Goal: Task Accomplishment & Management: Use online tool/utility

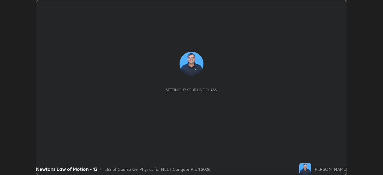
scroll to position [175, 383]
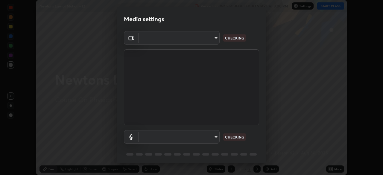
click at [212, 137] on body "Erase all Newtons Law of Motion - 12 Recording WAS SCHEDULED TO START AT 3:00 P…" at bounding box center [191, 87] width 383 height 175
type input "e5f32b9a37d83756d2696e8423a1893a7de7eefef83412cf73fe4da3c4688103"
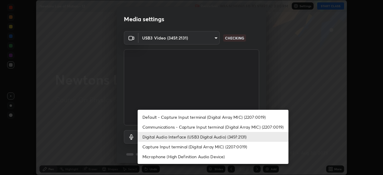
click at [197, 127] on li "Communications - Capture Input terminal (Digital Array MIC) (2207:0019)" at bounding box center [213, 127] width 151 height 10
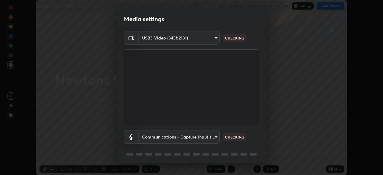
click at [202, 137] on li "Digital Audio Interface (USB3 Digital Audio) (345f:2131)" at bounding box center [194, 137] width 113 height 6
type input "ae0975cef7388746c2778fd6dc2b00d9a595315052e87b14b0d2850c1354851c"
click at [209, 137] on body "Erase all Newtons Law of Motion - 12 Recording WAS SCHEDULED TO START AT 3:00 P…" at bounding box center [191, 87] width 383 height 175
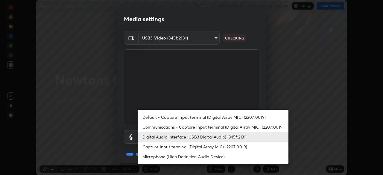
click at [193, 137] on li "Digital Audio Interface (USB3 Digital Audio) (345f:2131)" at bounding box center [213, 137] width 151 height 10
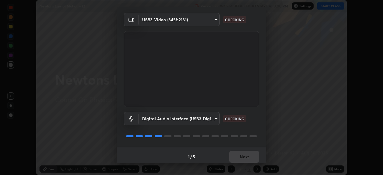
scroll to position [21, 0]
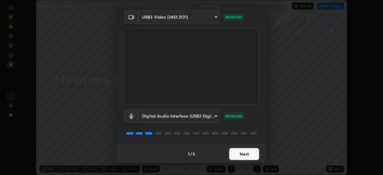
click at [241, 154] on button "Next" at bounding box center [244, 154] width 30 height 12
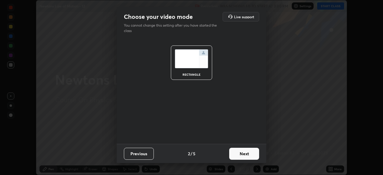
scroll to position [0, 0]
click at [245, 155] on button "Next" at bounding box center [244, 154] width 30 height 12
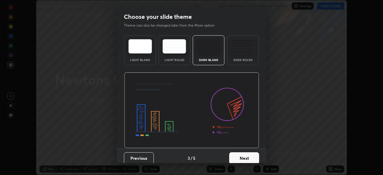
click at [253, 155] on button "Next" at bounding box center [244, 158] width 30 height 12
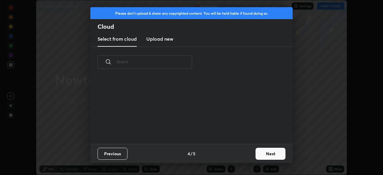
click at [261, 155] on button "Next" at bounding box center [271, 154] width 30 height 12
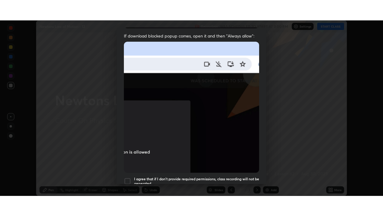
scroll to position [143, 0]
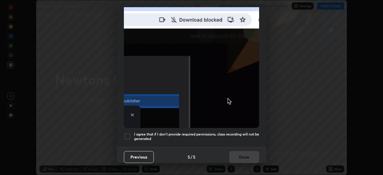
click at [234, 132] on h5 "I agree that if I don't provide required permissions, class recording will not …" at bounding box center [196, 136] width 125 height 9
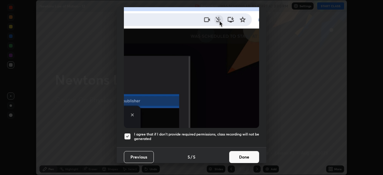
click at [245, 153] on button "Done" at bounding box center [244, 157] width 30 height 12
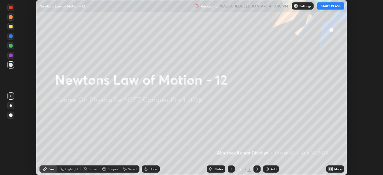
click at [332, 6] on button "START CLASS" at bounding box center [330, 5] width 27 height 7
click at [335, 170] on div "More" at bounding box center [338, 169] width 7 height 3
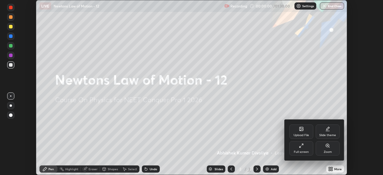
click at [305, 149] on div "Full screen" at bounding box center [302, 148] width 24 height 14
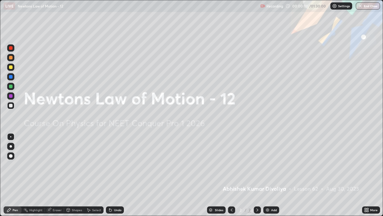
scroll to position [216, 383]
click at [13, 155] on div at bounding box center [10, 155] width 7 height 7
click at [12, 66] on div at bounding box center [11, 67] width 4 height 4
click at [269, 175] on div "Add" at bounding box center [272, 209] width 16 height 7
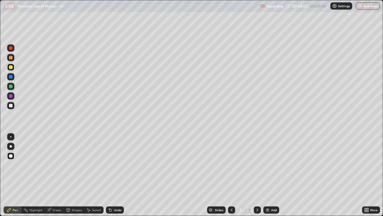
click at [76, 175] on div "Shapes" at bounding box center [74, 209] width 20 height 7
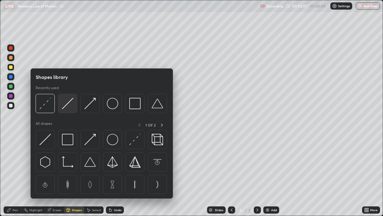
click at [66, 103] on img at bounding box center [67, 103] width 11 height 11
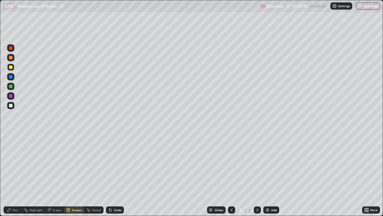
click at [115, 175] on div "Undo" at bounding box center [117, 209] width 7 height 3
click at [75, 175] on div "Shapes" at bounding box center [77, 209] width 10 height 3
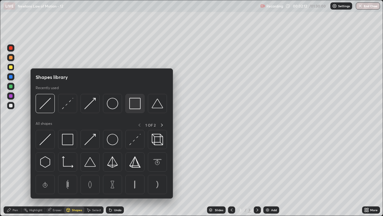
click at [134, 103] on img at bounding box center [134, 103] width 11 height 11
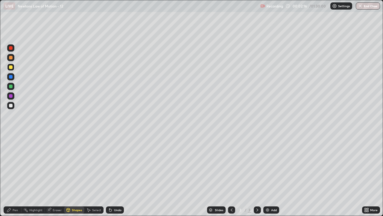
click at [11, 57] on div at bounding box center [11, 58] width 4 height 4
click at [15, 175] on div "Pen" at bounding box center [15, 209] width 5 height 3
click at [74, 175] on div "Shapes" at bounding box center [77, 209] width 10 height 3
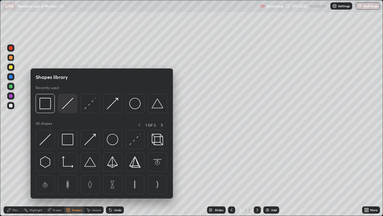
click at [69, 108] on img at bounding box center [67, 103] width 11 height 11
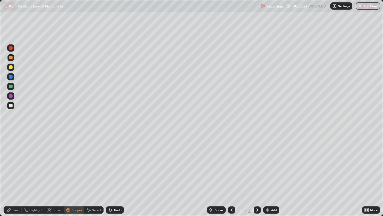
click at [9, 107] on div at bounding box center [10, 105] width 7 height 7
click at [16, 175] on div "Pen" at bounding box center [13, 209] width 18 height 7
click at [10, 86] on div at bounding box center [11, 86] width 4 height 4
click at [12, 78] on div at bounding box center [11, 77] width 4 height 4
click at [74, 175] on div "Shapes" at bounding box center [77, 209] width 10 height 3
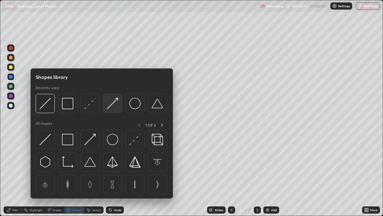
click at [118, 105] on img at bounding box center [112, 103] width 11 height 11
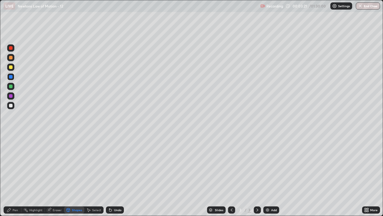
click at [15, 175] on div "Pen" at bounding box center [15, 209] width 5 height 3
click at [11, 68] on div at bounding box center [11, 67] width 4 height 4
click at [13, 49] on div at bounding box center [10, 47] width 7 height 7
click at [72, 175] on div "Shapes" at bounding box center [77, 209] width 10 height 3
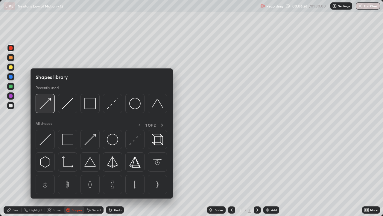
click at [52, 109] on div at bounding box center [45, 103] width 19 height 19
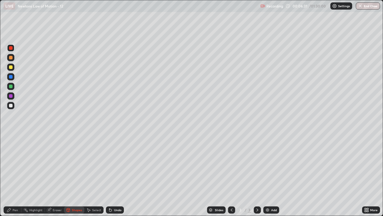
click at [15, 175] on div "Pen" at bounding box center [15, 209] width 5 height 3
click at [11, 104] on div at bounding box center [11, 106] width 4 height 4
click at [11, 78] on div at bounding box center [11, 77] width 4 height 4
click at [72, 175] on div "Shapes" at bounding box center [74, 209] width 20 height 7
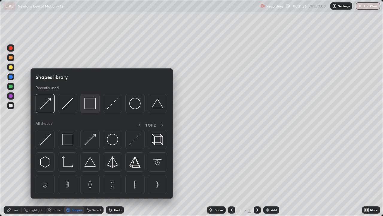
click at [92, 107] on img at bounding box center [89, 103] width 11 height 11
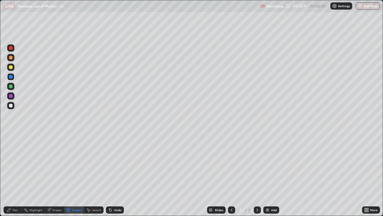
click at [11, 97] on div at bounding box center [11, 96] width 4 height 4
click at [16, 175] on div "Pen" at bounding box center [15, 209] width 5 height 3
click at [12, 106] on div at bounding box center [11, 106] width 4 height 4
click at [268, 175] on img at bounding box center [267, 209] width 5 height 5
click at [72, 175] on div "Shapes" at bounding box center [77, 209] width 10 height 3
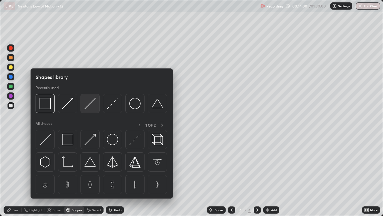
click at [91, 110] on div at bounding box center [90, 103] width 19 height 19
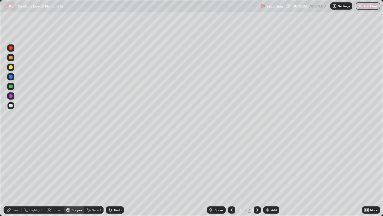
click at [10, 87] on div at bounding box center [11, 86] width 4 height 4
click at [13, 77] on div at bounding box center [10, 76] width 7 height 7
click at [16, 175] on div "Pen" at bounding box center [15, 209] width 5 height 3
click at [11, 106] on div at bounding box center [11, 106] width 4 height 4
click at [11, 68] on div at bounding box center [11, 67] width 4 height 4
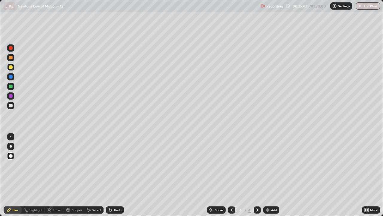
click at [10, 59] on div at bounding box center [11, 58] width 4 height 4
click at [75, 175] on div "Shapes" at bounding box center [77, 209] width 10 height 3
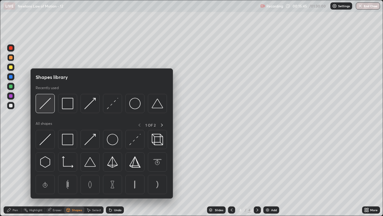
click at [45, 107] on img at bounding box center [45, 103] width 11 height 11
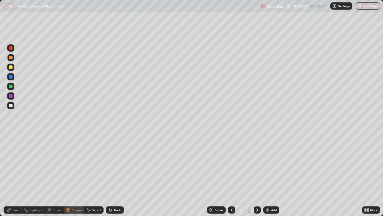
click at [14, 175] on div "Pen" at bounding box center [13, 209] width 18 height 7
click at [10, 106] on div at bounding box center [11, 106] width 4 height 4
click at [11, 68] on div at bounding box center [11, 67] width 4 height 4
click at [267, 175] on img at bounding box center [267, 209] width 5 height 5
click at [11, 86] on div at bounding box center [11, 86] width 4 height 4
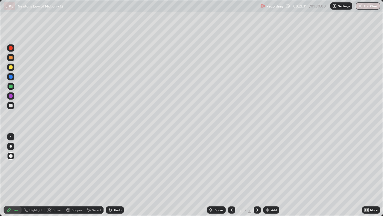
click at [75, 175] on div "Shapes" at bounding box center [77, 209] width 10 height 3
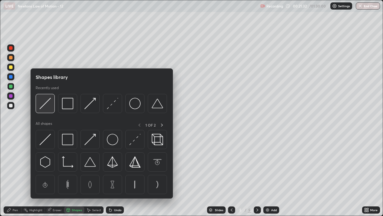
click at [47, 110] on div at bounding box center [45, 103] width 19 height 19
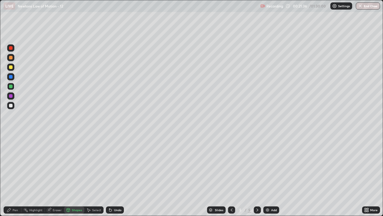
click at [17, 175] on div "Pen" at bounding box center [15, 209] width 5 height 3
click at [10, 106] on div at bounding box center [11, 106] width 4 height 4
click at [73, 175] on div "Shapes" at bounding box center [77, 209] width 10 height 3
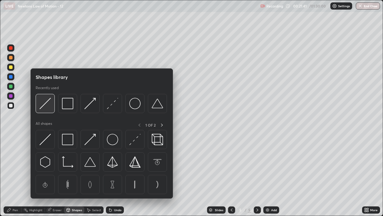
click at [48, 108] on img at bounding box center [45, 103] width 11 height 11
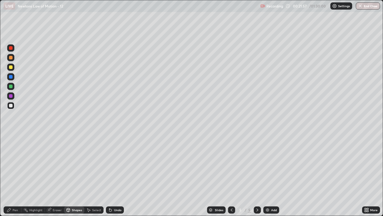
click at [15, 175] on div "Pen" at bounding box center [15, 209] width 5 height 3
click at [11, 57] on div at bounding box center [11, 58] width 4 height 4
click at [11, 67] on div at bounding box center [11, 67] width 4 height 4
click at [74, 175] on div "Shapes" at bounding box center [74, 209] width 20 height 7
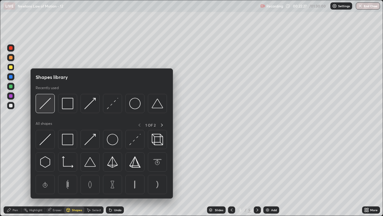
click at [49, 110] on div at bounding box center [45, 103] width 19 height 19
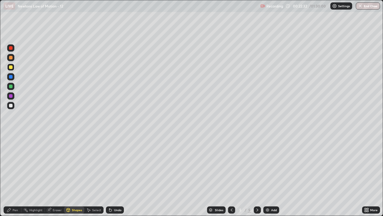
click at [17, 175] on div "Pen" at bounding box center [15, 209] width 5 height 3
click at [74, 175] on div "Shapes" at bounding box center [77, 209] width 10 height 3
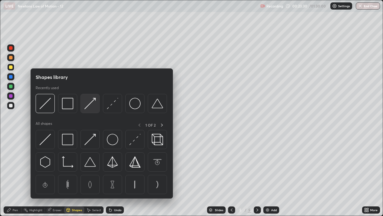
click at [89, 108] on img at bounding box center [89, 103] width 11 height 11
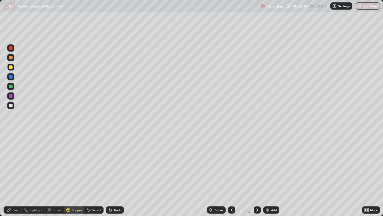
click at [11, 87] on div at bounding box center [11, 86] width 4 height 4
click at [119, 175] on div "Undo" at bounding box center [117, 209] width 7 height 3
click at [13, 175] on div "Pen" at bounding box center [13, 209] width 18 height 7
click at [11, 106] on div at bounding box center [11, 106] width 4 height 4
click at [270, 175] on div "Add" at bounding box center [272, 209] width 16 height 7
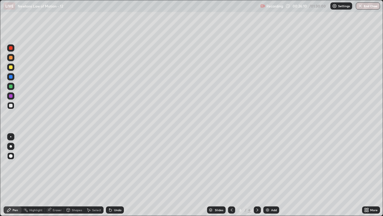
click at [74, 175] on div "Shapes" at bounding box center [77, 209] width 10 height 3
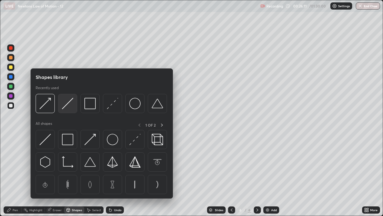
click at [68, 109] on img at bounding box center [67, 103] width 11 height 11
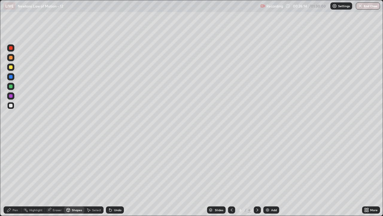
click at [10, 87] on div at bounding box center [11, 86] width 4 height 4
click at [18, 175] on div "Pen" at bounding box center [13, 209] width 18 height 7
click at [11, 68] on div at bounding box center [11, 67] width 4 height 4
click at [76, 175] on div "Shapes" at bounding box center [77, 209] width 10 height 3
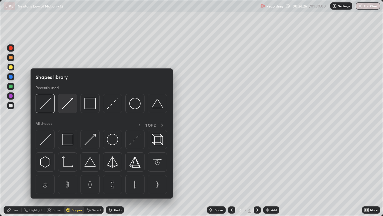
click at [67, 104] on img at bounding box center [67, 103] width 11 height 11
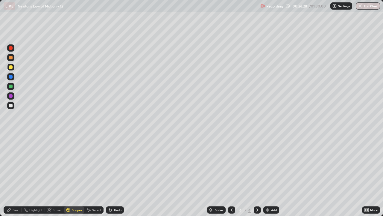
click at [15, 175] on div "Pen" at bounding box center [13, 209] width 18 height 7
click at [11, 58] on div at bounding box center [11, 58] width 4 height 4
click at [13, 106] on div at bounding box center [10, 105] width 7 height 7
click at [269, 175] on img at bounding box center [267, 209] width 5 height 5
click at [73, 175] on div "Shapes" at bounding box center [77, 209] width 10 height 3
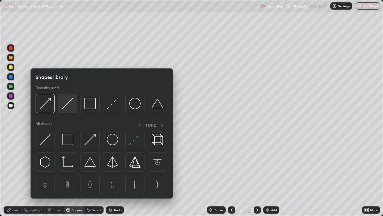
click at [68, 110] on div at bounding box center [67, 103] width 19 height 19
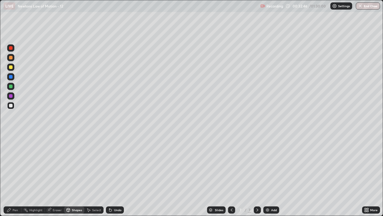
click at [12, 78] on div at bounding box center [11, 77] width 4 height 4
click at [16, 175] on div "Pen" at bounding box center [15, 209] width 5 height 3
click at [11, 87] on div at bounding box center [11, 86] width 4 height 4
click at [119, 175] on div "Undo" at bounding box center [115, 209] width 18 height 7
click at [75, 175] on div "Shapes" at bounding box center [77, 209] width 10 height 3
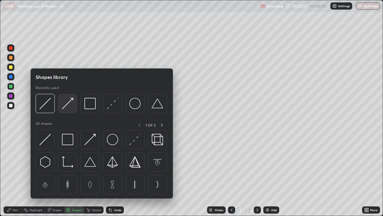
click at [65, 107] on img at bounding box center [67, 103] width 11 height 11
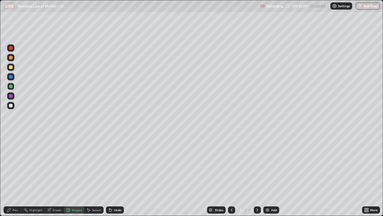
click at [13, 175] on div "Pen" at bounding box center [15, 209] width 5 height 3
click at [78, 175] on div "Shapes" at bounding box center [74, 209] width 20 height 7
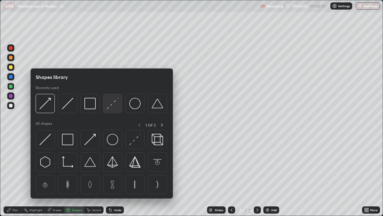
click at [111, 105] on img at bounding box center [112, 103] width 11 height 11
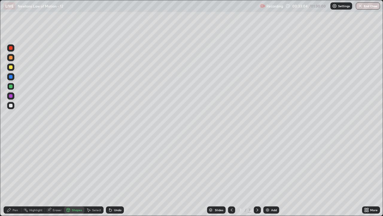
click at [18, 175] on div "Pen" at bounding box center [13, 209] width 18 height 7
click at [76, 175] on div "Shapes" at bounding box center [77, 209] width 10 height 3
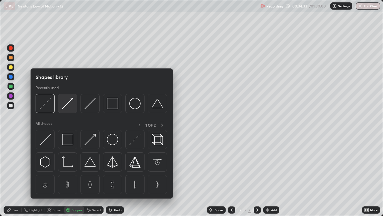
click at [66, 107] on img at bounding box center [67, 103] width 11 height 11
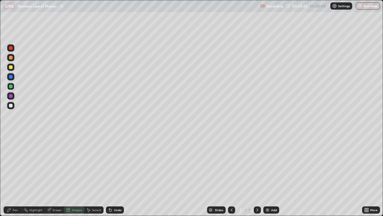
click at [11, 106] on div at bounding box center [11, 106] width 4 height 4
click at [18, 175] on div "Pen" at bounding box center [13, 209] width 18 height 7
click at [76, 175] on div "Shapes" at bounding box center [77, 209] width 10 height 3
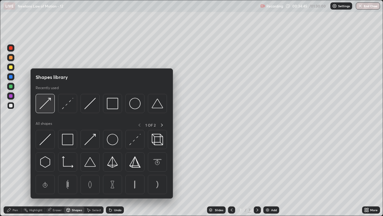
click at [46, 105] on img at bounding box center [45, 103] width 11 height 11
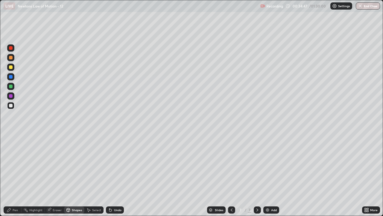
click at [24, 175] on circle at bounding box center [24, 209] width 1 height 1
click at [13, 175] on div "Pen" at bounding box center [13, 209] width 18 height 7
click at [54, 175] on div "Eraser" at bounding box center [57, 209] width 9 height 3
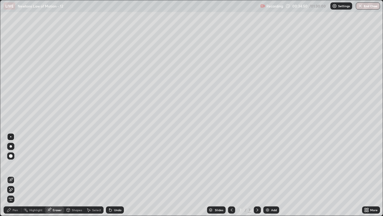
click at [75, 175] on div "Shapes" at bounding box center [77, 209] width 10 height 3
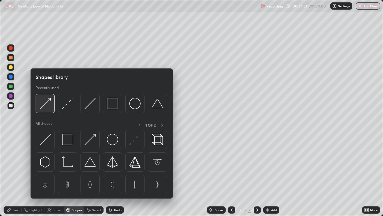
click at [46, 109] on img at bounding box center [45, 103] width 11 height 11
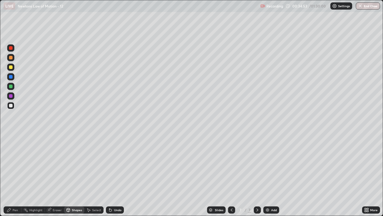
click at [15, 175] on div "Pen" at bounding box center [15, 209] width 5 height 3
click at [10, 65] on div at bounding box center [11, 67] width 4 height 4
click at [77, 175] on div "Shapes" at bounding box center [77, 209] width 10 height 3
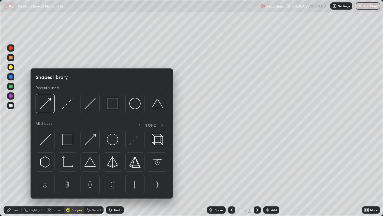
click at [50, 109] on div at bounding box center [45, 103] width 19 height 19
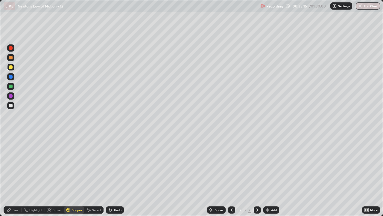
click at [16, 175] on div "Pen" at bounding box center [13, 209] width 18 height 7
click at [11, 106] on div at bounding box center [11, 106] width 4 height 4
click at [266, 175] on img at bounding box center [267, 209] width 5 height 5
click at [75, 175] on div "Shapes" at bounding box center [77, 209] width 10 height 3
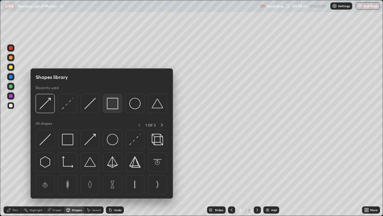
click at [113, 107] on img at bounding box center [112, 103] width 11 height 11
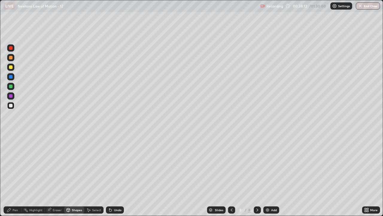
click at [11, 87] on div at bounding box center [11, 86] width 4 height 4
click at [17, 175] on div "Pen" at bounding box center [15, 209] width 5 height 3
click at [73, 175] on div "Shapes" at bounding box center [77, 209] width 10 height 3
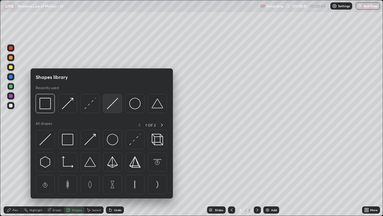
click at [117, 105] on img at bounding box center [112, 103] width 11 height 11
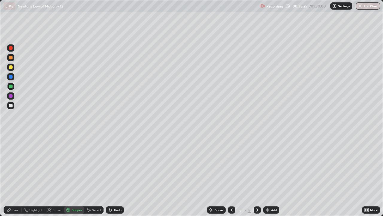
click at [11, 69] on div at bounding box center [10, 66] width 7 height 7
click at [19, 175] on div "Pen" at bounding box center [13, 209] width 18 height 7
click at [74, 175] on div "Shapes" at bounding box center [74, 209] width 20 height 7
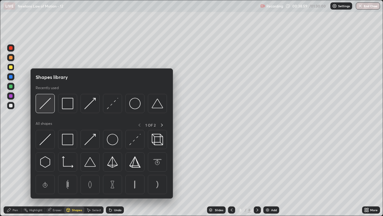
click at [46, 111] on div at bounding box center [45, 103] width 19 height 19
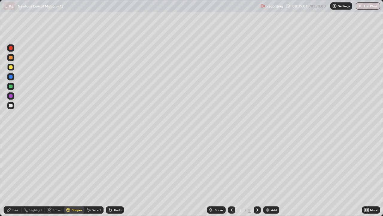
click at [10, 87] on div at bounding box center [11, 86] width 4 height 4
click at [15, 175] on div "Pen" at bounding box center [15, 209] width 5 height 3
click at [11, 57] on div at bounding box center [11, 58] width 4 height 4
click at [56, 175] on div "Eraser" at bounding box center [57, 209] width 9 height 3
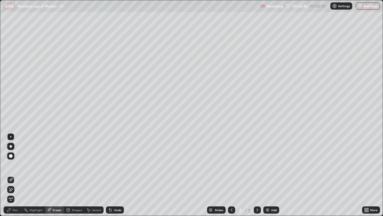
click at [10, 175] on icon at bounding box center [10, 189] width 5 height 5
click at [52, 175] on div "Eraser" at bounding box center [54, 209] width 19 height 7
click at [12, 175] on icon at bounding box center [10, 179] width 5 height 5
click at [16, 175] on div "Pen" at bounding box center [15, 209] width 5 height 3
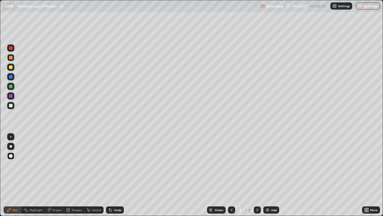
click at [11, 49] on div at bounding box center [11, 48] width 4 height 4
click at [10, 68] on div at bounding box center [11, 67] width 4 height 4
click at [12, 76] on div at bounding box center [11, 77] width 4 height 4
click at [72, 175] on div "Shapes" at bounding box center [77, 209] width 10 height 3
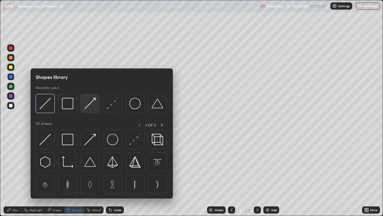
click at [86, 107] on img at bounding box center [89, 103] width 11 height 11
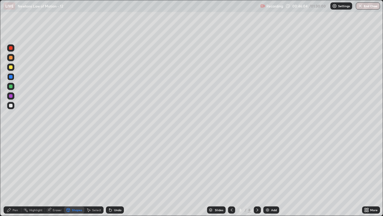
click at [14, 175] on div "Pen" at bounding box center [15, 209] width 5 height 3
click at [77, 175] on div "Shapes" at bounding box center [77, 209] width 10 height 3
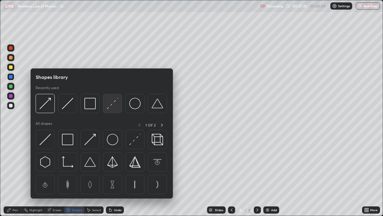
click at [114, 105] on img at bounding box center [112, 103] width 11 height 11
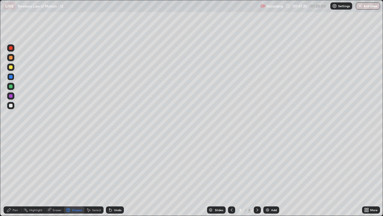
click at [11, 105] on div at bounding box center [11, 106] width 4 height 4
click at [16, 175] on div "Pen" at bounding box center [15, 209] width 5 height 3
click at [9, 88] on div at bounding box center [11, 86] width 4 height 4
click at [268, 175] on img at bounding box center [267, 209] width 5 height 5
click at [77, 175] on div "Shapes" at bounding box center [77, 209] width 10 height 3
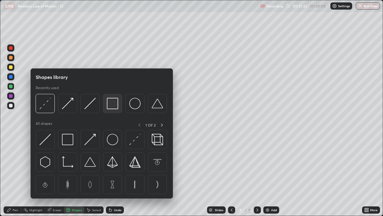
click at [113, 108] on img at bounding box center [112, 103] width 11 height 11
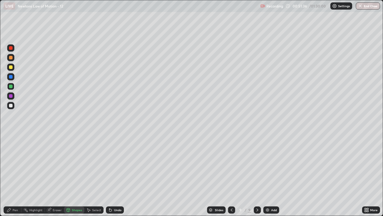
click at [12, 69] on div at bounding box center [11, 67] width 4 height 4
click at [11, 57] on div at bounding box center [11, 58] width 4 height 4
click at [18, 175] on div "Pen" at bounding box center [15, 209] width 5 height 3
click at [10, 105] on div at bounding box center [11, 106] width 4 height 4
click at [11, 49] on div at bounding box center [11, 48] width 4 height 4
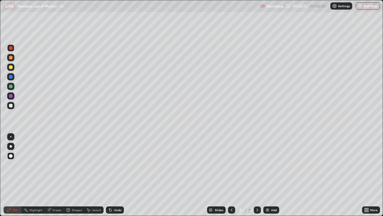
click at [75, 175] on div "Shapes" at bounding box center [74, 209] width 20 height 7
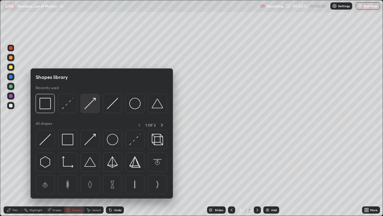
click at [92, 105] on img at bounding box center [89, 103] width 11 height 11
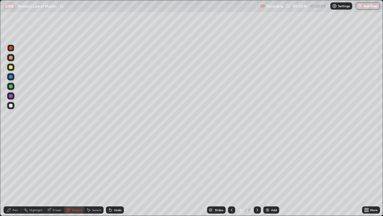
click at [12, 175] on div "Pen" at bounding box center [13, 209] width 18 height 7
click at [10, 68] on div at bounding box center [11, 67] width 4 height 4
click at [118, 175] on div "Undo" at bounding box center [117, 209] width 7 height 3
click at [56, 175] on div "Eraser" at bounding box center [57, 209] width 9 height 3
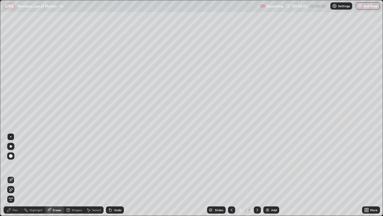
click at [17, 175] on div "Pen" at bounding box center [15, 209] width 5 height 3
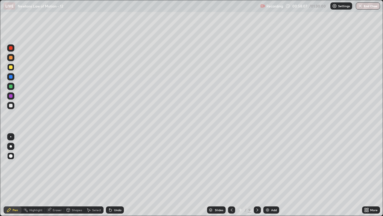
click at [10, 106] on div at bounding box center [11, 106] width 4 height 4
click at [267, 175] on img at bounding box center [267, 209] width 5 height 5
click at [10, 58] on div at bounding box center [11, 58] width 4 height 4
click at [231, 175] on icon at bounding box center [231, 209] width 5 height 5
click at [257, 175] on icon at bounding box center [257, 209] width 5 height 5
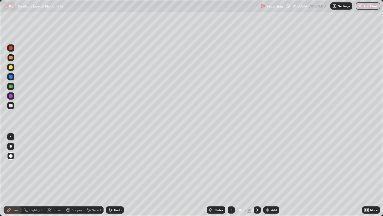
click at [267, 175] on img at bounding box center [267, 209] width 5 height 5
click at [74, 175] on div "Shapes" at bounding box center [77, 209] width 10 height 3
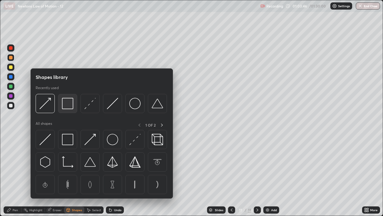
click at [68, 106] on img at bounding box center [67, 103] width 11 height 11
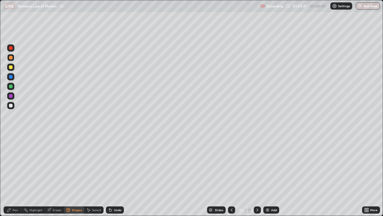
click at [9, 68] on div at bounding box center [11, 67] width 4 height 4
click at [15, 175] on div "Pen" at bounding box center [15, 209] width 5 height 3
click at [11, 85] on div at bounding box center [11, 86] width 4 height 4
click at [116, 175] on div "Undo" at bounding box center [117, 209] width 7 height 3
click at [11, 106] on div at bounding box center [11, 106] width 4 height 4
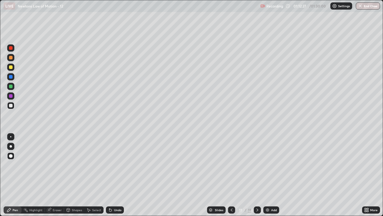
click at [11, 67] on div at bounding box center [11, 67] width 4 height 4
click at [267, 175] on img at bounding box center [267, 209] width 5 height 5
click at [11, 106] on div at bounding box center [11, 106] width 4 height 4
click at [268, 175] on img at bounding box center [267, 209] width 5 height 5
click at [231, 175] on icon at bounding box center [231, 209] width 5 height 5
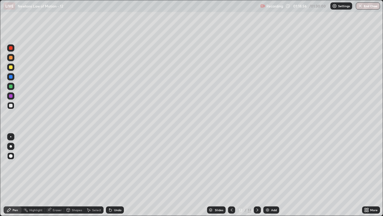
click at [257, 175] on icon at bounding box center [257, 209] width 5 height 5
click at [119, 175] on div "Undo" at bounding box center [117, 209] width 7 height 3
click at [75, 175] on div "Shapes" at bounding box center [77, 209] width 10 height 3
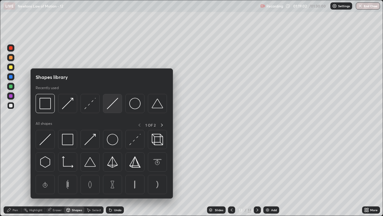
click at [111, 105] on img at bounding box center [112, 103] width 11 height 11
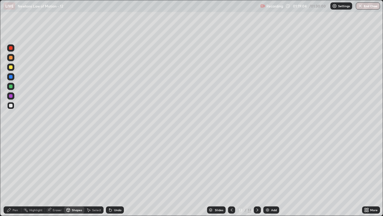
click at [75, 175] on div "Shapes" at bounding box center [77, 209] width 10 height 3
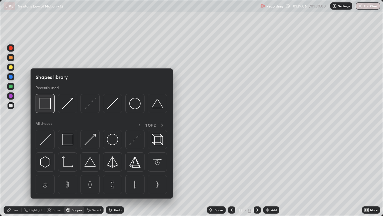
click at [47, 108] on img at bounding box center [45, 103] width 11 height 11
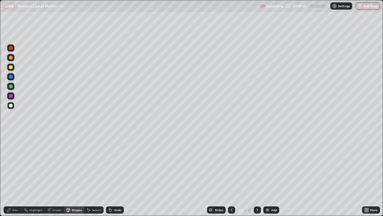
click at [78, 175] on div "Shapes" at bounding box center [77, 209] width 10 height 3
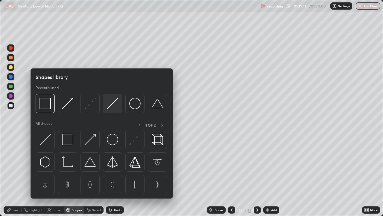
click at [117, 105] on img at bounding box center [112, 103] width 11 height 11
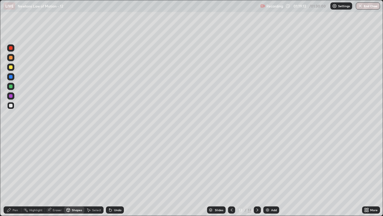
click at [11, 88] on div at bounding box center [11, 86] width 4 height 4
click at [11, 68] on div at bounding box center [11, 67] width 4 height 4
click at [15, 175] on div "Pen" at bounding box center [15, 209] width 5 height 3
click at [78, 175] on div "Shapes" at bounding box center [74, 209] width 20 height 7
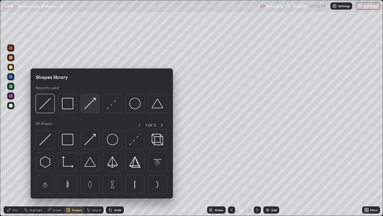
click at [91, 107] on img at bounding box center [89, 103] width 11 height 11
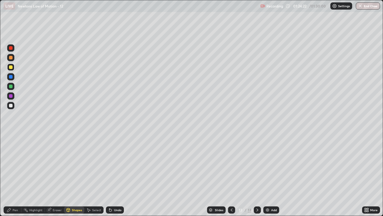
click at [19, 175] on div "Pen" at bounding box center [13, 209] width 18 height 7
click at [76, 175] on div "Shapes" at bounding box center [77, 209] width 10 height 3
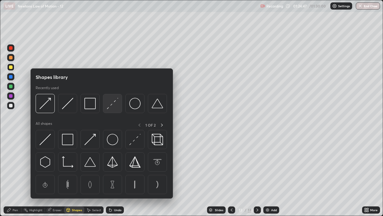
click at [111, 102] on img at bounding box center [112, 103] width 11 height 11
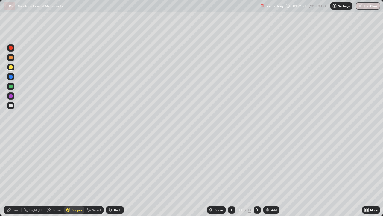
click at [12, 87] on div at bounding box center [11, 86] width 4 height 4
click at [15, 175] on div "Pen" at bounding box center [13, 209] width 18 height 7
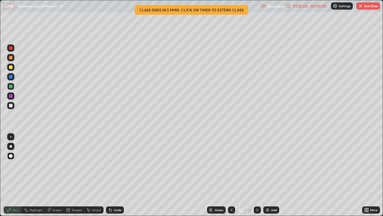
click at [74, 175] on div "Shapes" at bounding box center [77, 209] width 10 height 3
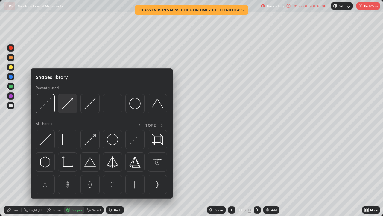
click at [68, 108] on img at bounding box center [67, 103] width 11 height 11
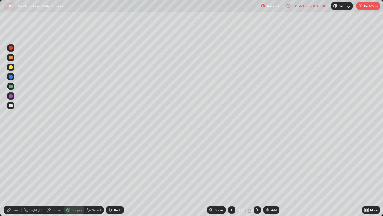
click at [12, 57] on div at bounding box center [11, 58] width 4 height 4
click at [14, 175] on div "Pen" at bounding box center [15, 209] width 5 height 3
click at [11, 49] on div at bounding box center [11, 48] width 4 height 4
click at [73, 175] on div "Shapes" at bounding box center [74, 209] width 20 height 7
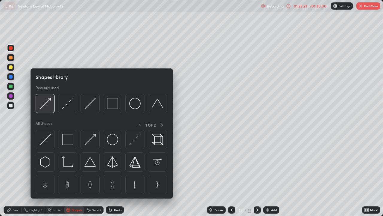
click at [44, 107] on img at bounding box center [45, 103] width 11 height 11
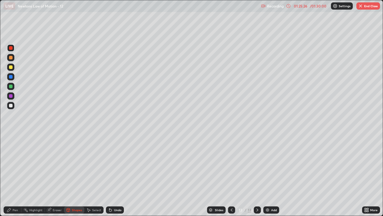
click at [11, 96] on div at bounding box center [11, 96] width 4 height 4
click at [15, 175] on div "Pen" at bounding box center [15, 209] width 5 height 3
click at [11, 69] on div at bounding box center [10, 66] width 7 height 7
click at [266, 175] on img at bounding box center [267, 209] width 5 height 5
click at [12, 57] on div at bounding box center [11, 58] width 4 height 4
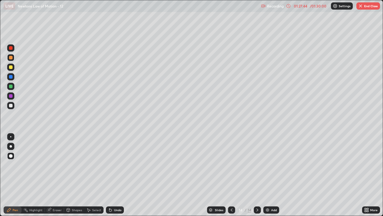
click at [231, 175] on icon at bounding box center [231, 209] width 5 height 5
click at [257, 175] on icon at bounding box center [257, 209] width 5 height 5
click at [231, 175] on icon at bounding box center [231, 209] width 5 height 5
click at [257, 175] on icon at bounding box center [257, 209] width 5 height 5
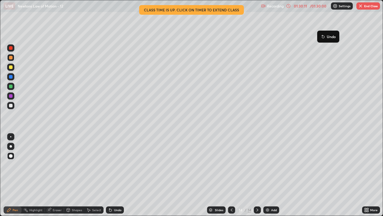
click at [320, 34] on button "Undo" at bounding box center [328, 36] width 17 height 7
click at [12, 87] on div at bounding box center [11, 86] width 4 height 4
click at [370, 6] on button "End Class" at bounding box center [369, 5] width 24 height 7
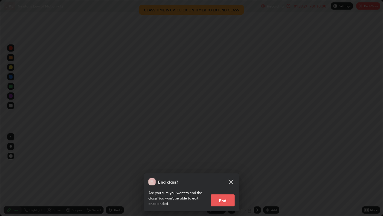
click at [228, 175] on button "End" at bounding box center [223, 200] width 24 height 12
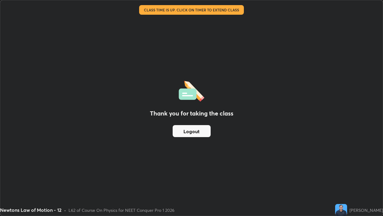
click at [197, 128] on button "Logout" at bounding box center [192, 131] width 38 height 12
